Goal: Task Accomplishment & Management: Use online tool/utility

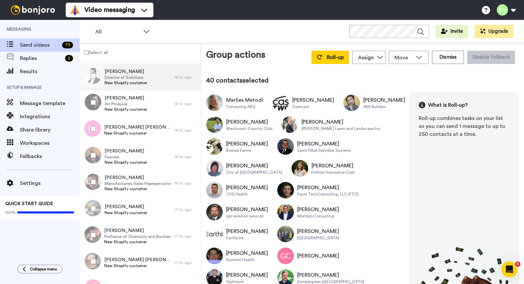
scroll to position [1095, 0]
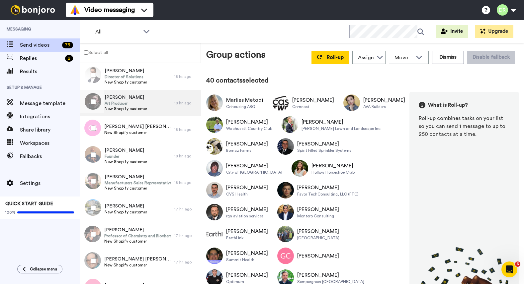
click at [122, 104] on span "Art Producer" at bounding box center [126, 103] width 42 height 5
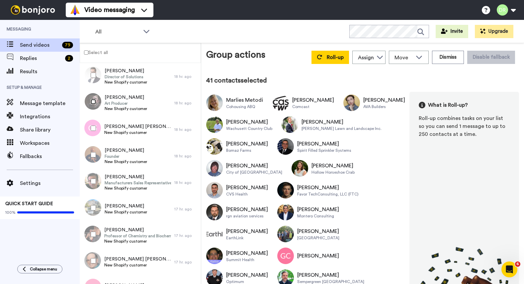
scroll to position [202, 0]
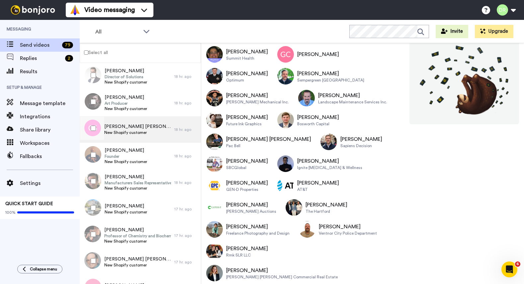
click at [130, 131] on span "New Shopify customer" at bounding box center [137, 132] width 67 height 5
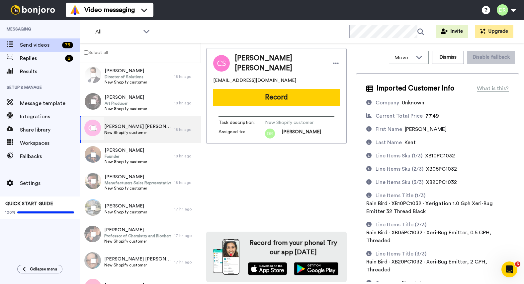
scroll to position [48, 0]
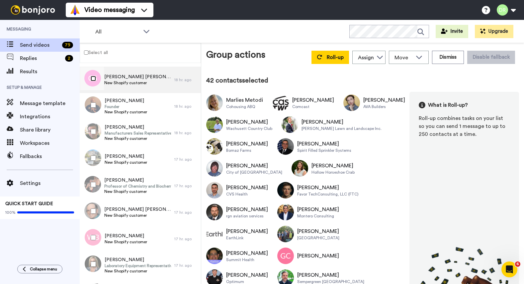
scroll to position [1159, 0]
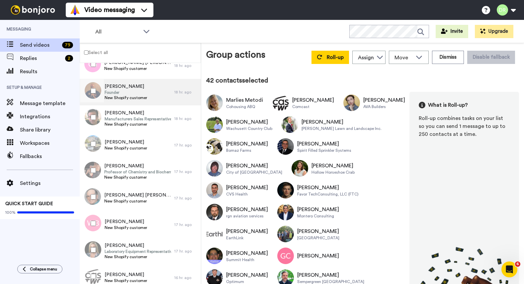
click at [119, 92] on span "Founder" at bounding box center [126, 92] width 42 height 5
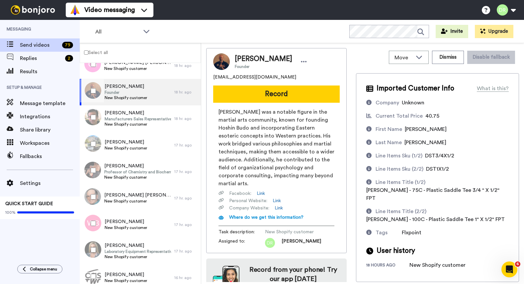
scroll to position [19, 0]
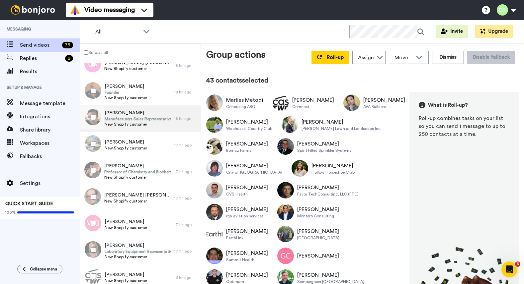
click at [119, 113] on span "[PERSON_NAME]" at bounding box center [138, 113] width 66 height 7
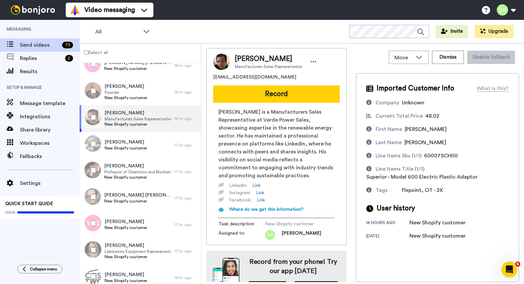
scroll to position [19, 0]
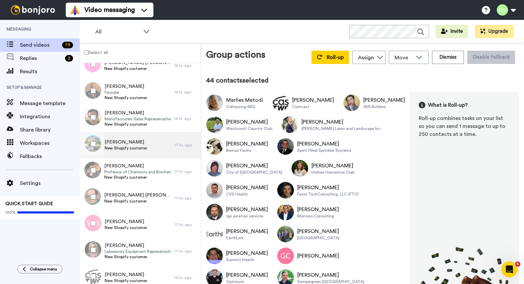
click at [124, 149] on span "New Shopify customer" at bounding box center [126, 148] width 42 height 5
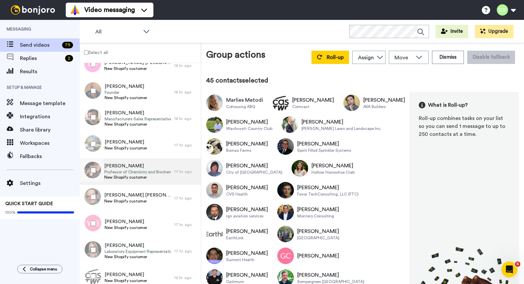
click at [122, 167] on span "[PERSON_NAME]" at bounding box center [137, 166] width 67 height 7
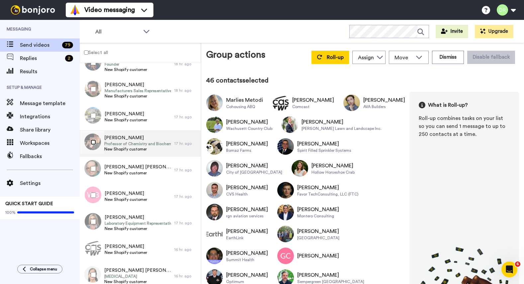
scroll to position [1191, 0]
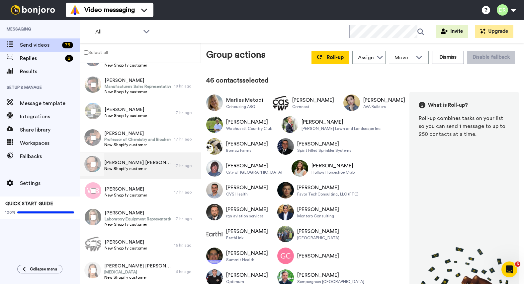
click at [132, 166] on span "[PERSON_NAME] [PERSON_NAME]" at bounding box center [137, 163] width 67 height 7
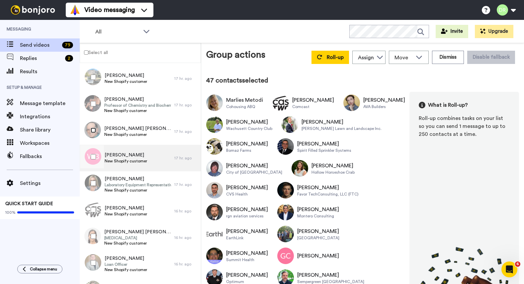
scroll to position [1227, 0]
click at [133, 158] on span "New Shopify customer" at bounding box center [126, 159] width 42 height 5
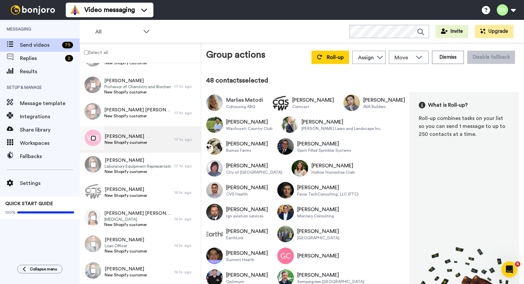
scroll to position [1256, 0]
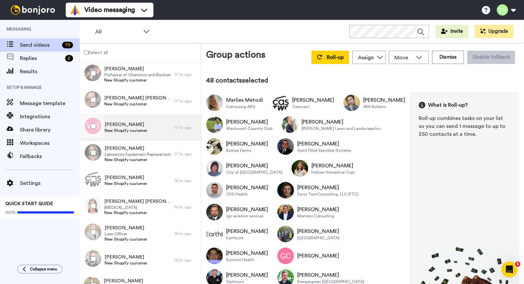
click at [127, 154] on span "Laboratory Equipment Representative" at bounding box center [138, 154] width 66 height 5
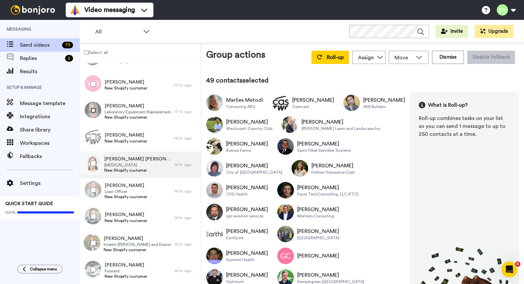
scroll to position [1299, 0]
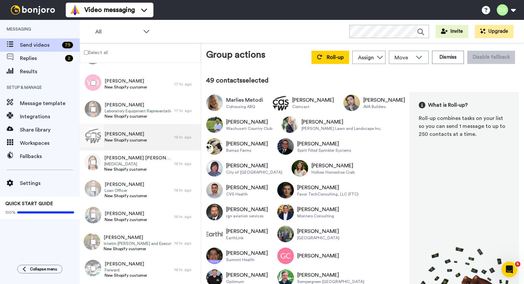
click at [139, 138] on span "New Shopify customer" at bounding box center [126, 140] width 42 height 5
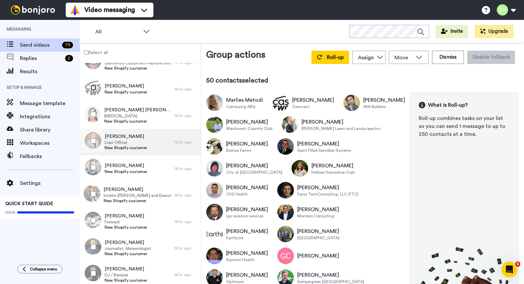
scroll to position [1349, 0]
